Goal: Task Accomplishment & Management: Manage account settings

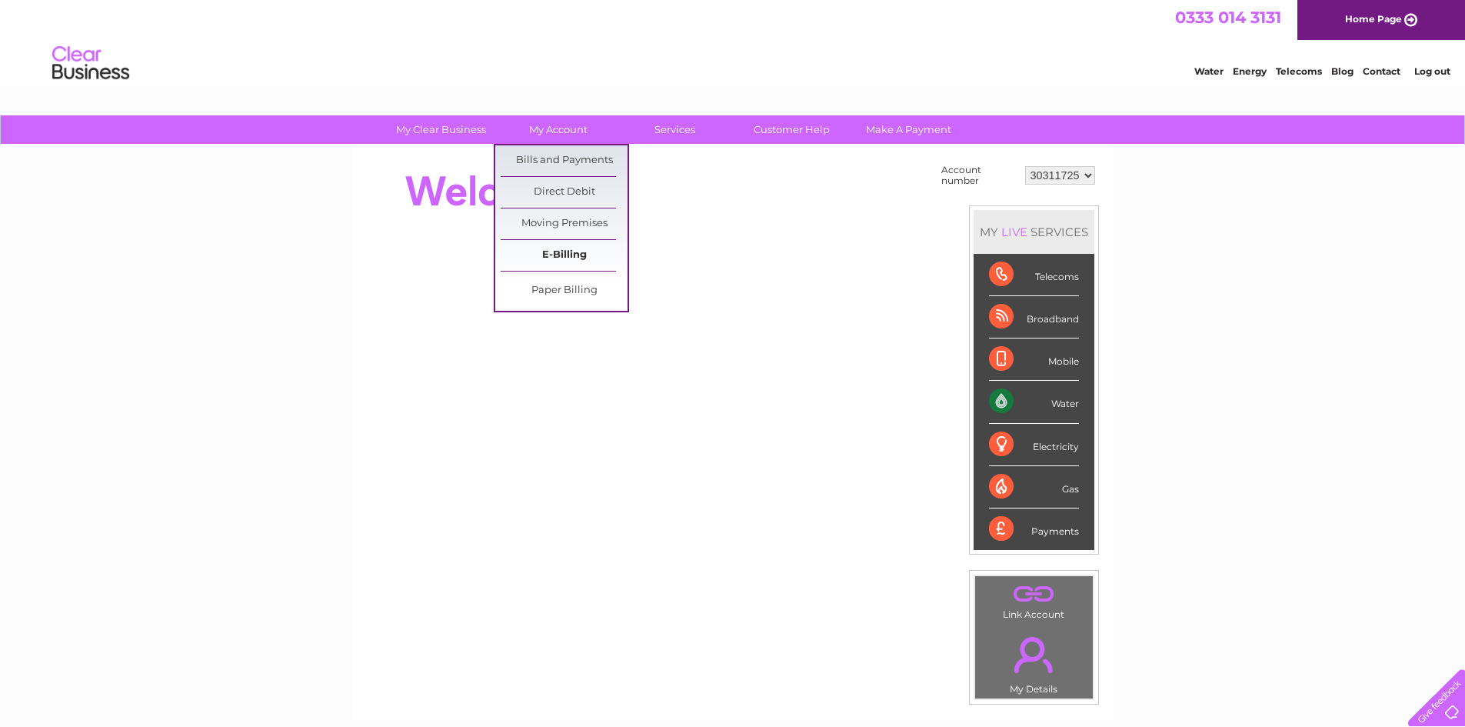
click at [565, 255] on link "E-Billing" at bounding box center [564, 255] width 127 height 31
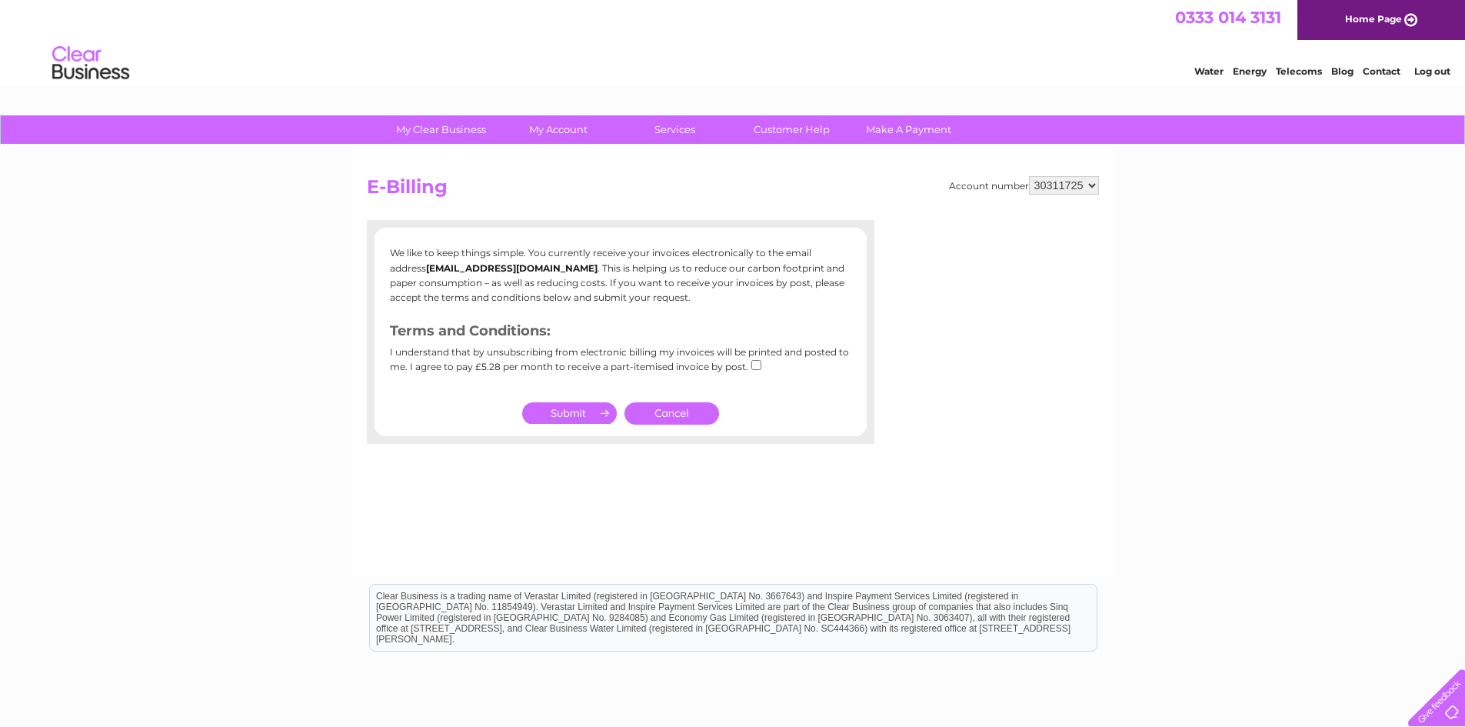
click at [691, 405] on link "Cancel" at bounding box center [672, 413] width 95 height 22
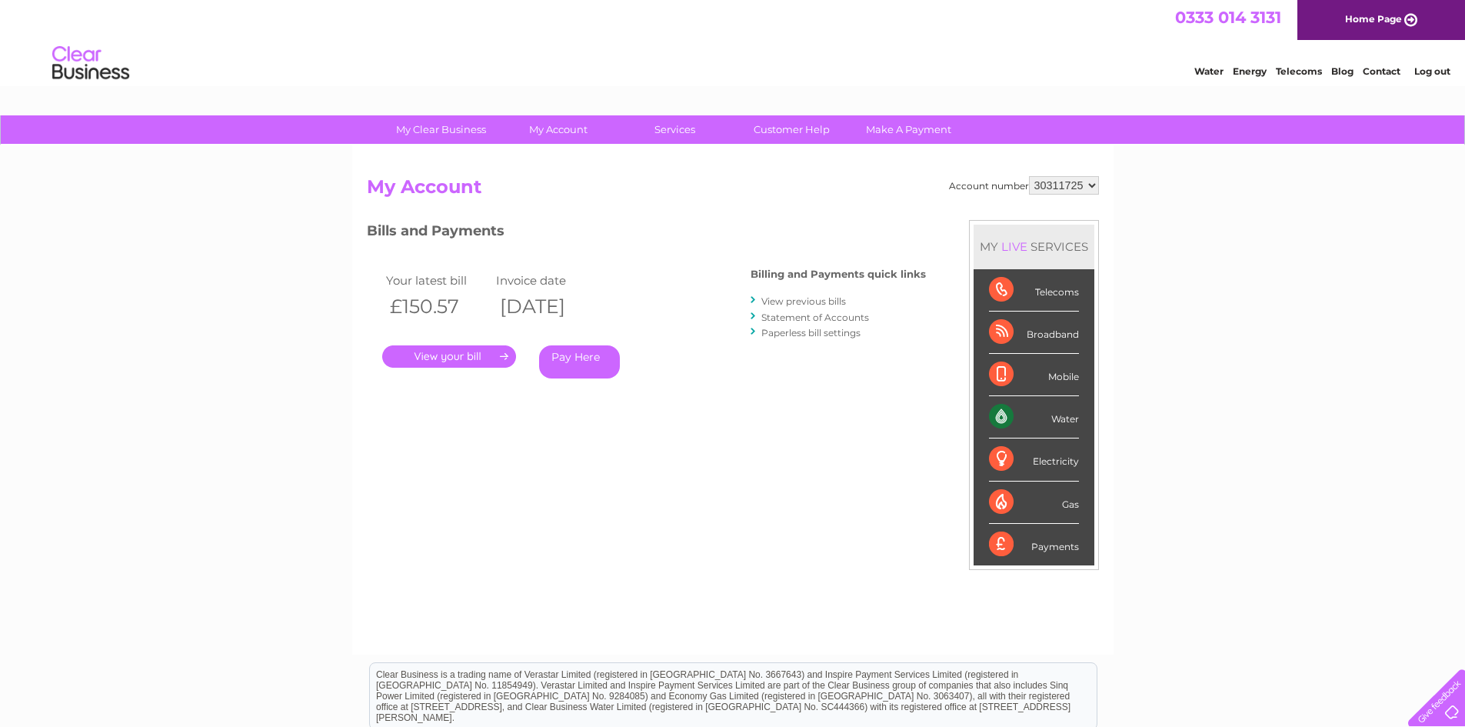
click at [468, 350] on link "." at bounding box center [449, 356] width 134 height 22
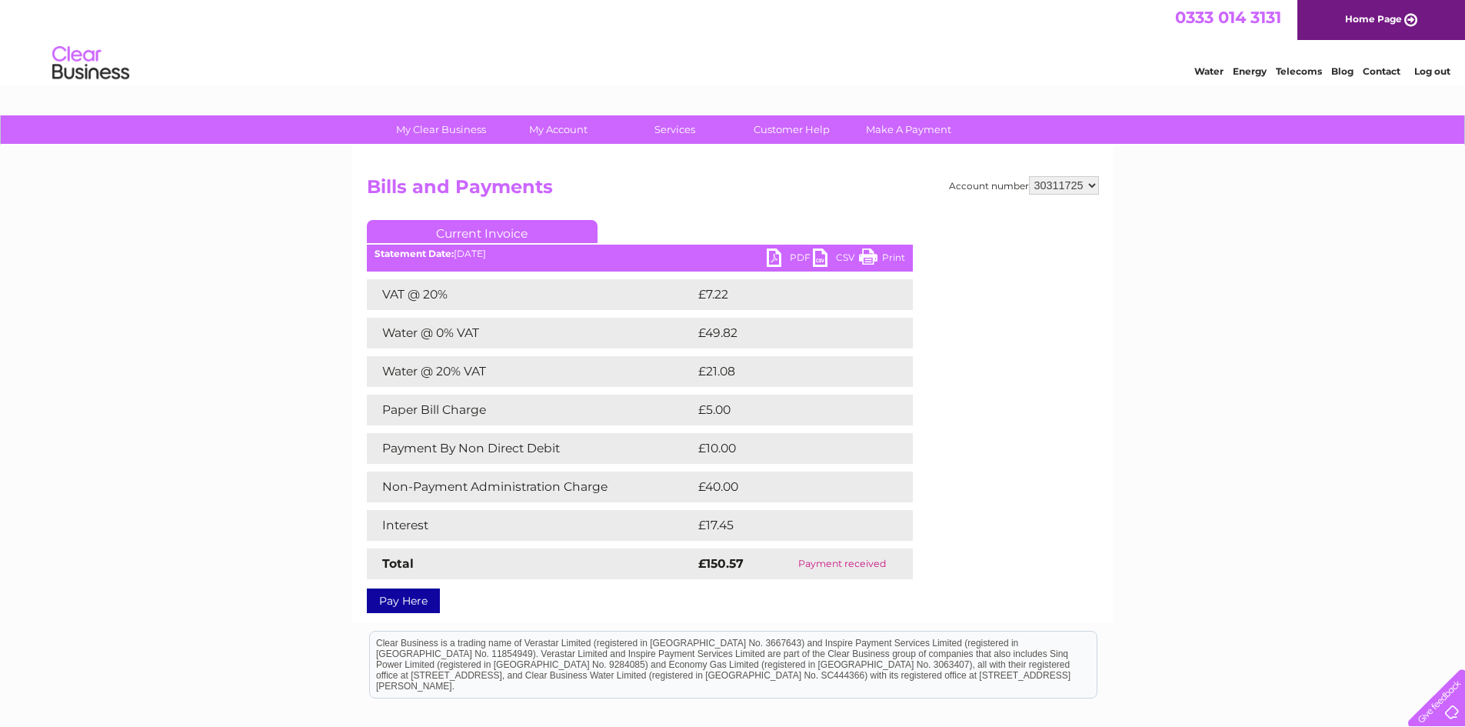
click at [786, 258] on link "PDF" at bounding box center [790, 259] width 46 height 22
